Goal: Find specific page/section: Find specific page/section

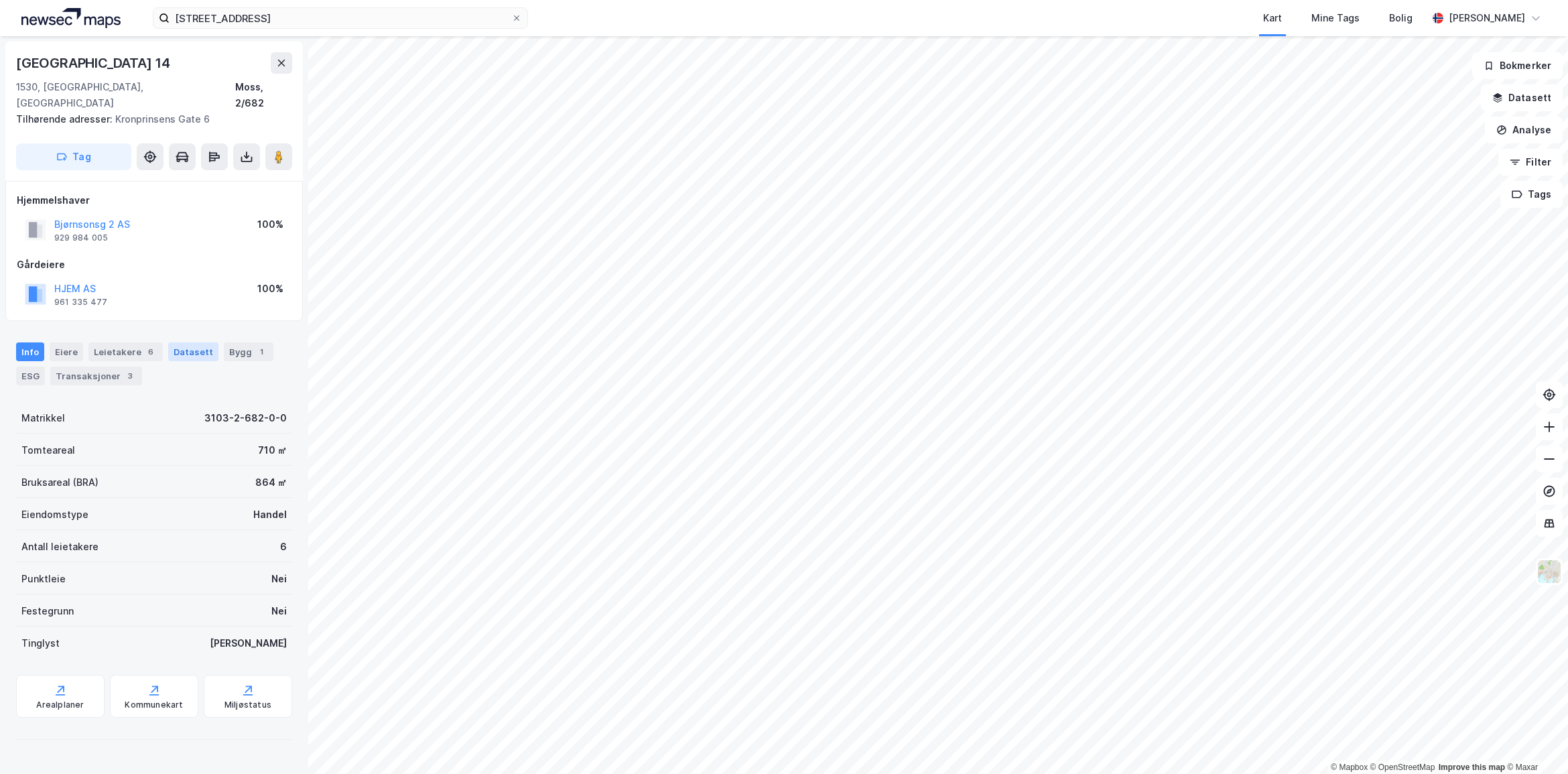
click at [188, 342] on div "Datasett" at bounding box center [193, 352] width 50 height 19
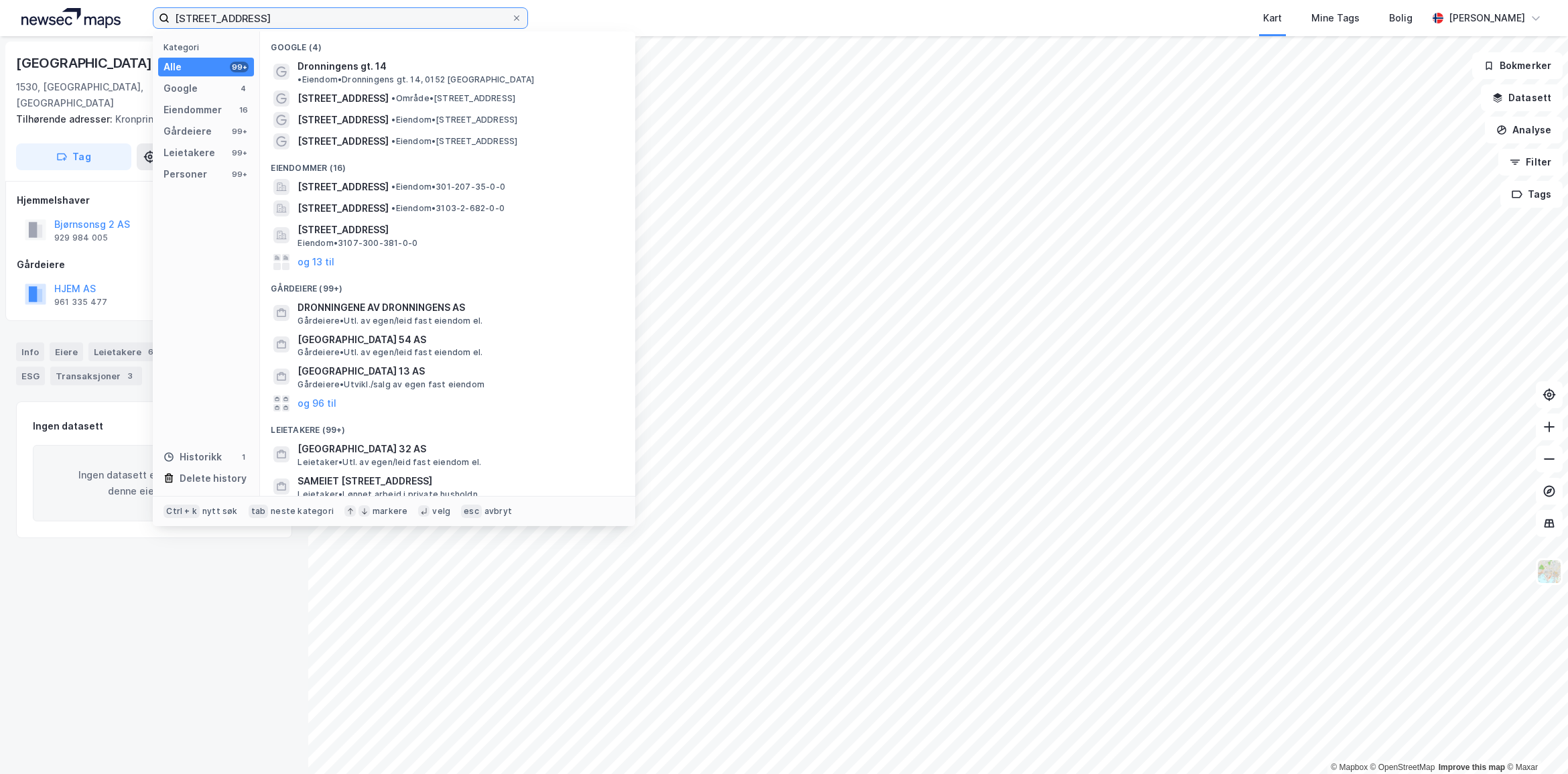
click at [339, 28] on input "[STREET_ADDRESS]" at bounding box center [340, 17] width 342 height 20
click at [444, 198] on div "Dronningens gate 14, 1530, MOSS, MOSS • Eiendom • 3103-2-682-0-0" at bounding box center [448, 208] width 353 height 22
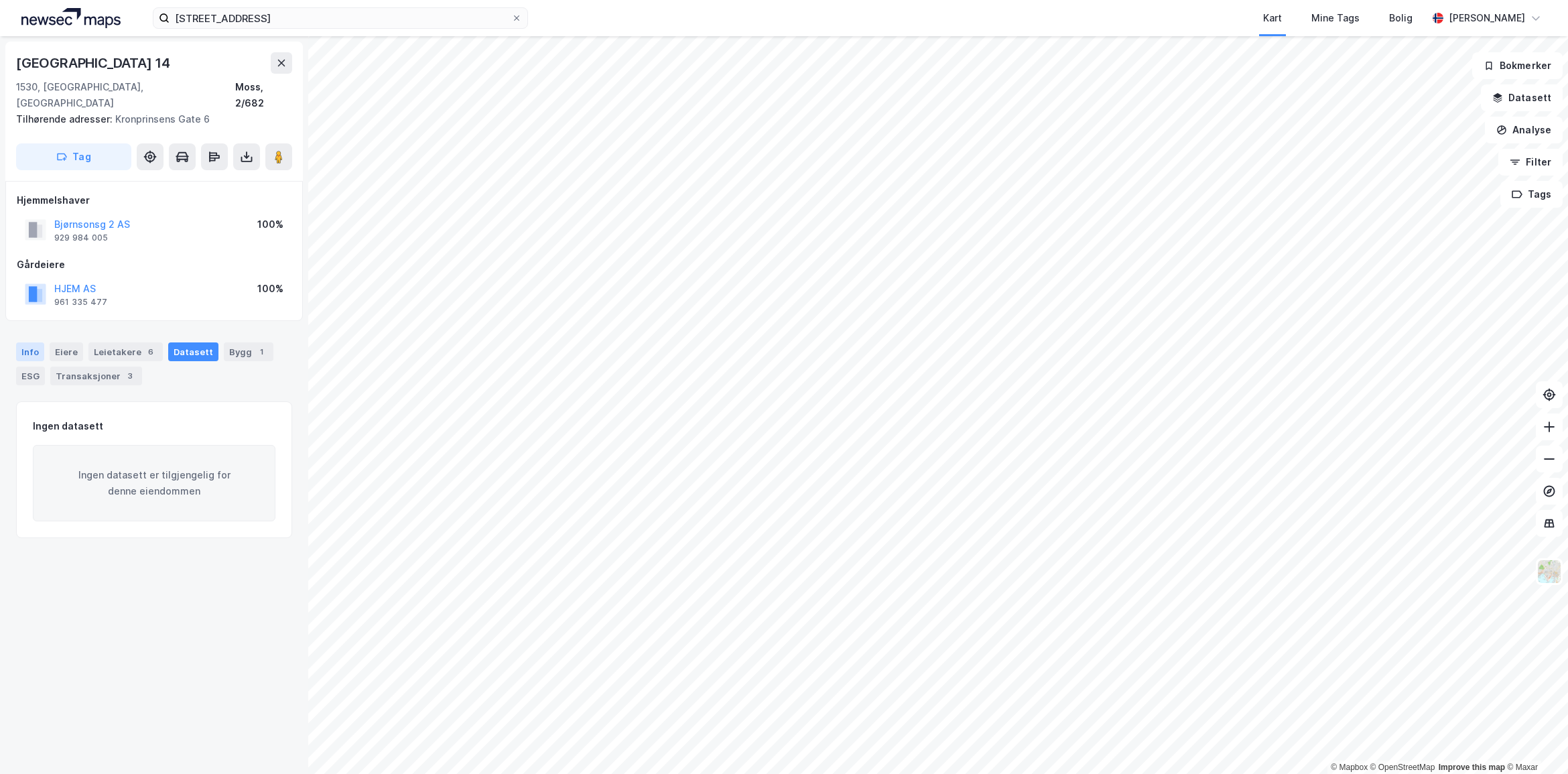
drag, startPoint x: 18, startPoint y: 330, endPoint x: 28, endPoint y: 330, distance: 10.0
click at [25, 342] on div "Info" at bounding box center [30, 352] width 28 height 19
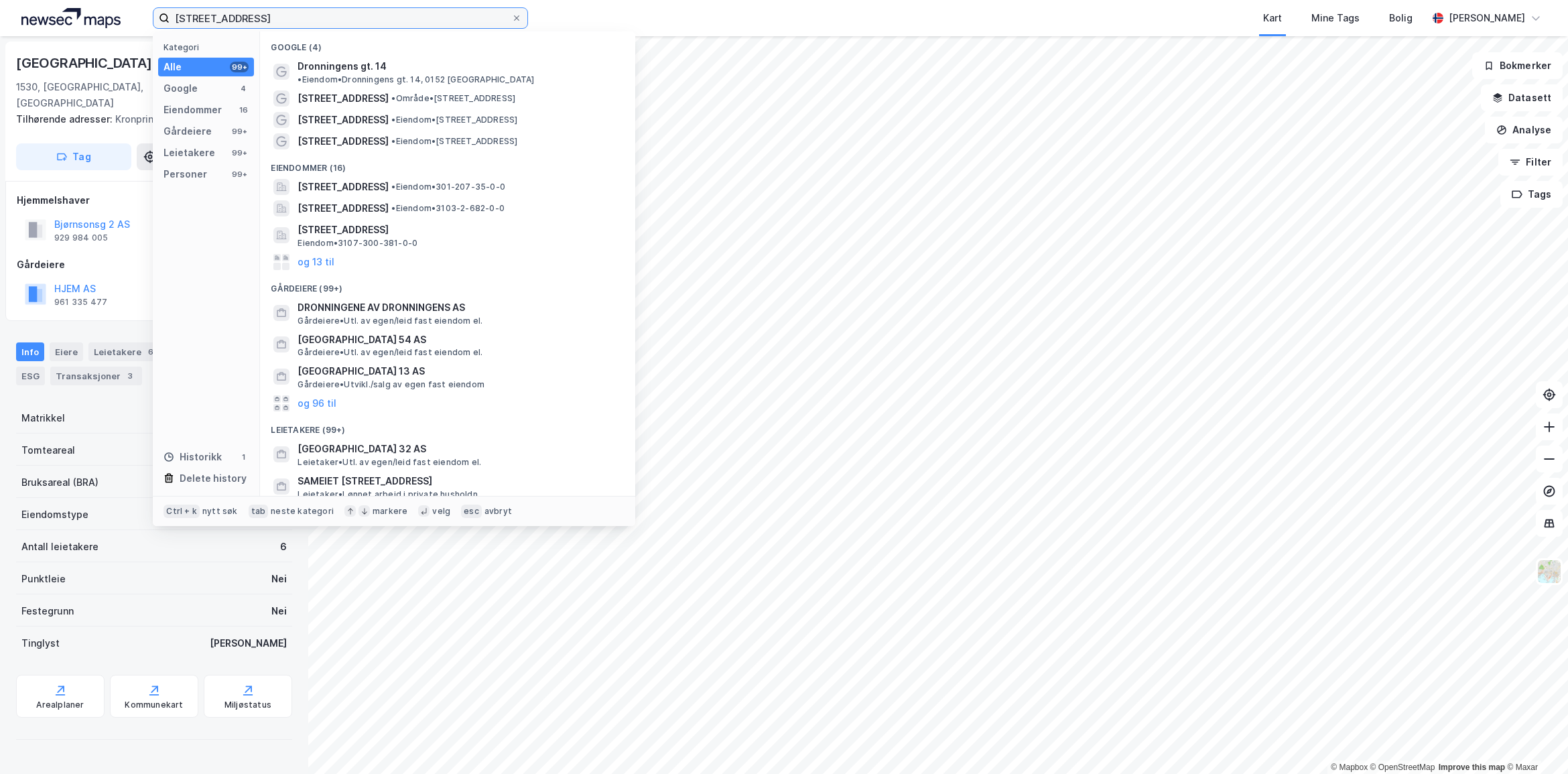
drag, startPoint x: 313, startPoint y: 18, endPoint x: 23, endPoint y: 23, distance: 290.0
click at [23, 23] on div "dronningens gate 14 Kategori Alle 99+ Google 4 Eiendommer 16 Gårdeiere 99+ Leie…" at bounding box center [784, 18] width 1568 height 36
click at [70, 72] on div "[GEOGRAPHIC_DATA] 14" at bounding box center [94, 62] width 157 height 22
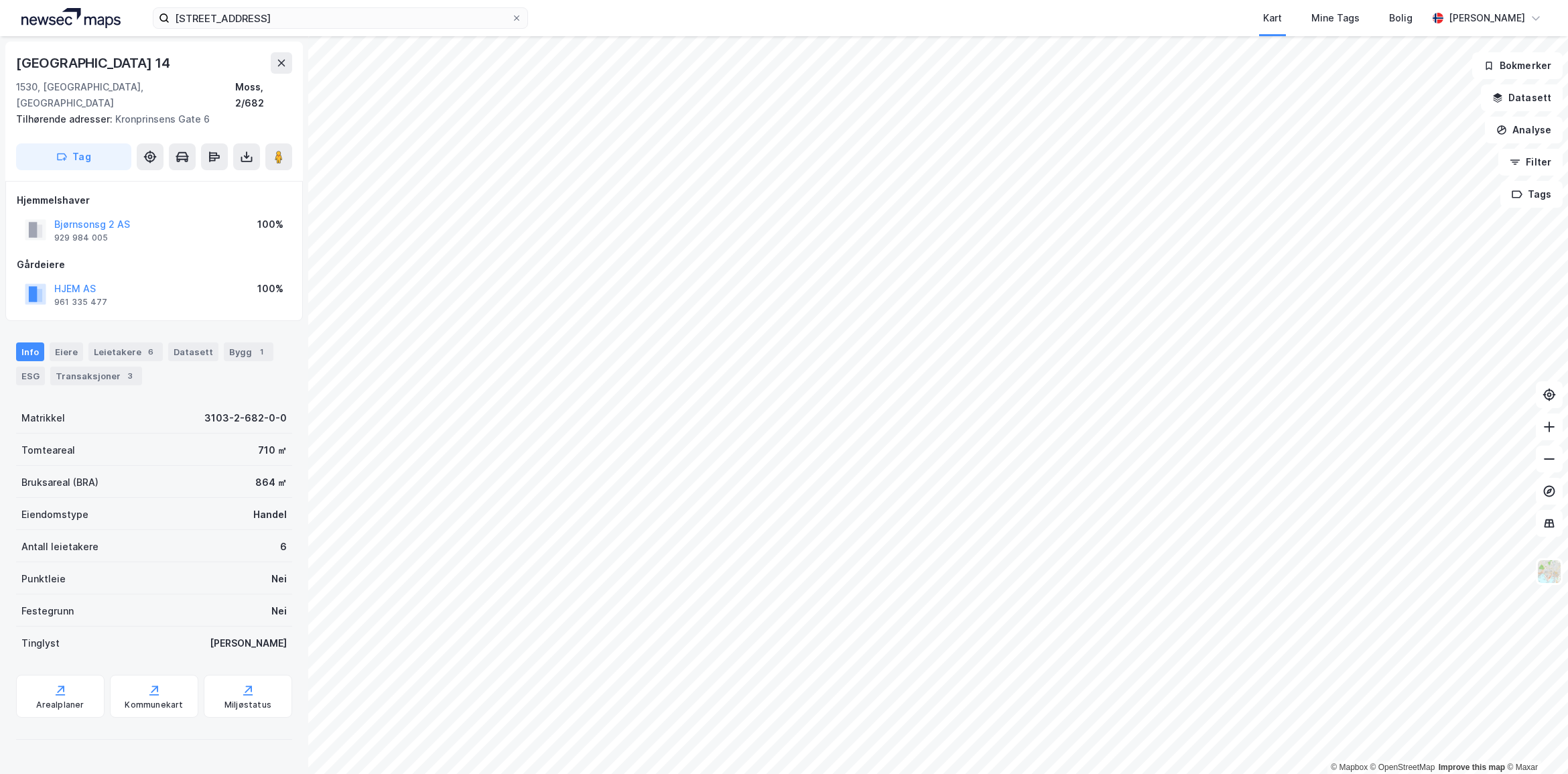
click at [75, 31] on div "dronningens gate 14 Kart Mine Tags Bolig Astrid Napastaa" at bounding box center [784, 18] width 1568 height 36
click at [79, 19] on img at bounding box center [71, 17] width 99 height 20
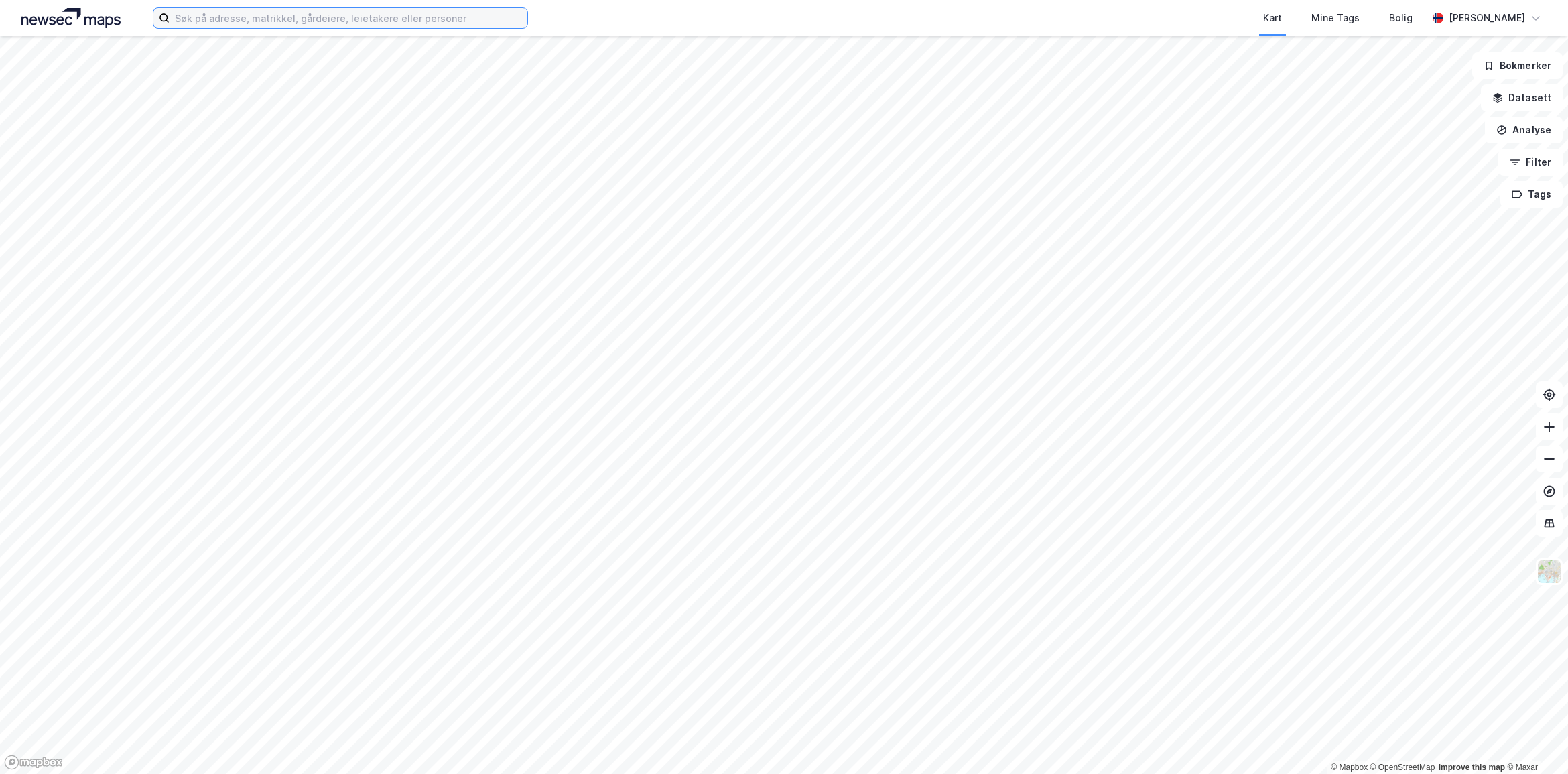
click at [224, 25] on input at bounding box center [348, 17] width 358 height 20
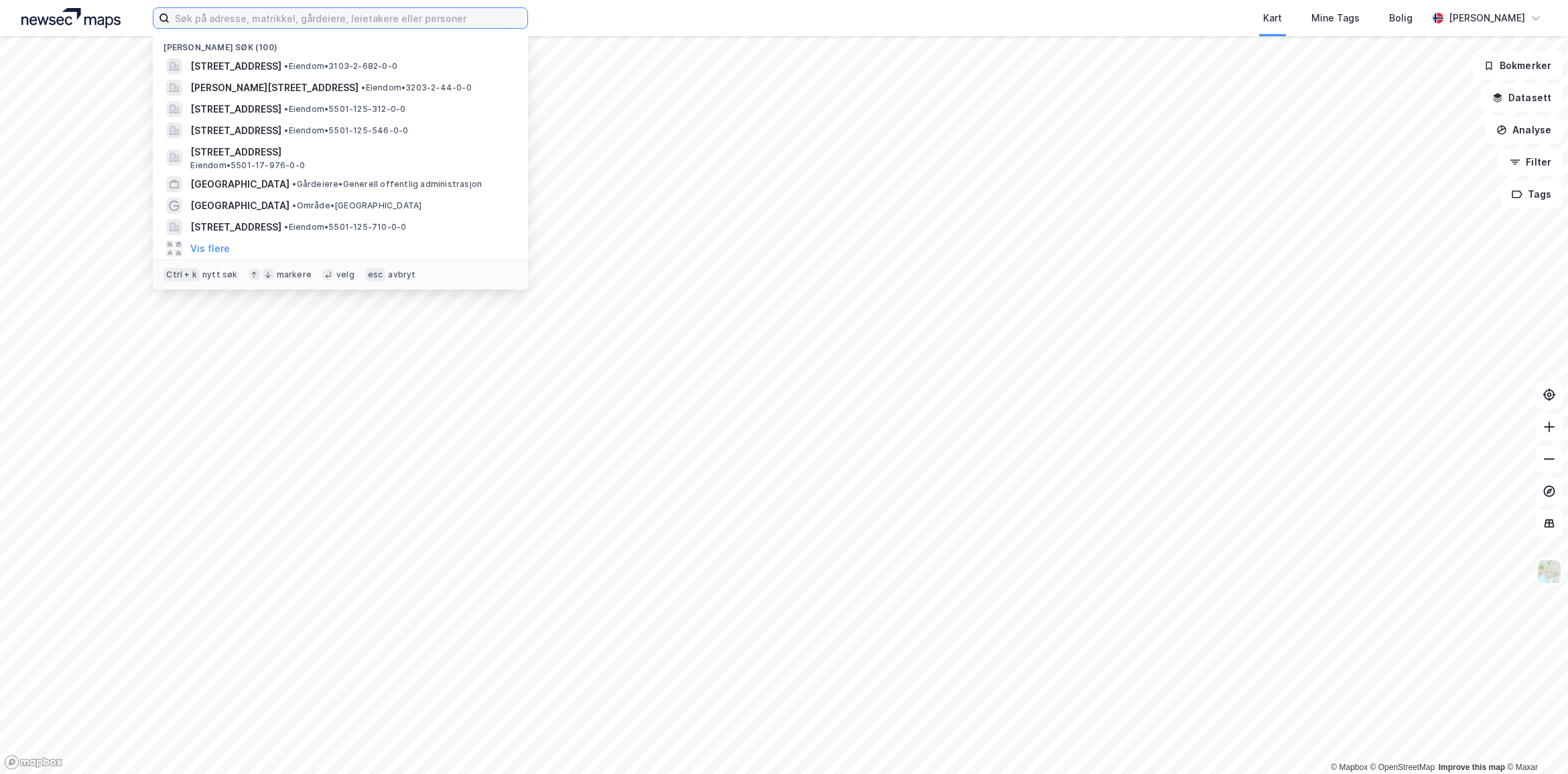
paste input "[STREET_ADDRESS]"
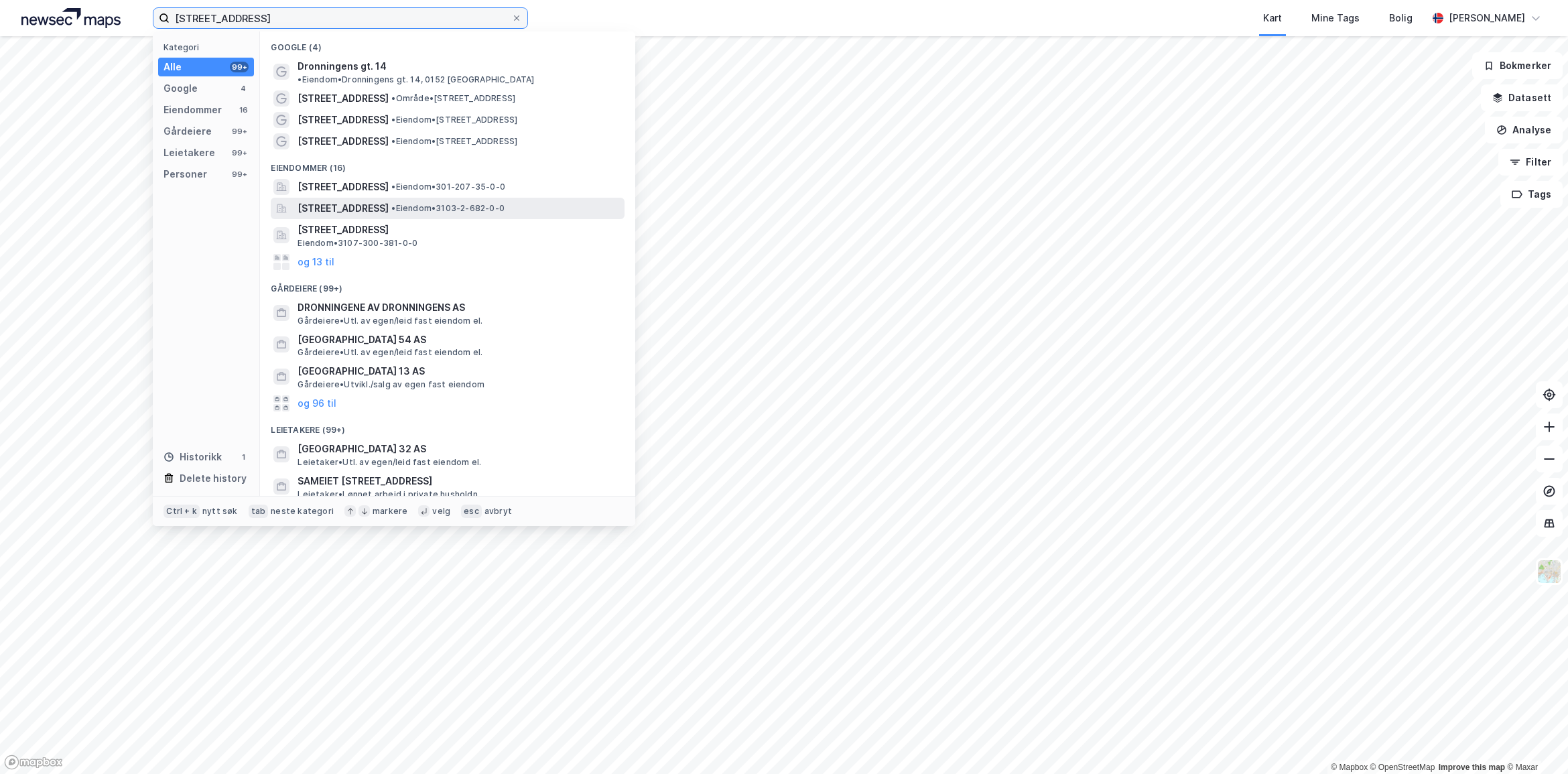
type input "[STREET_ADDRESS]"
click at [389, 200] on span "[STREET_ADDRESS]" at bounding box center [342, 208] width 91 height 16
